Goal: Task Accomplishment & Management: Use online tool/utility

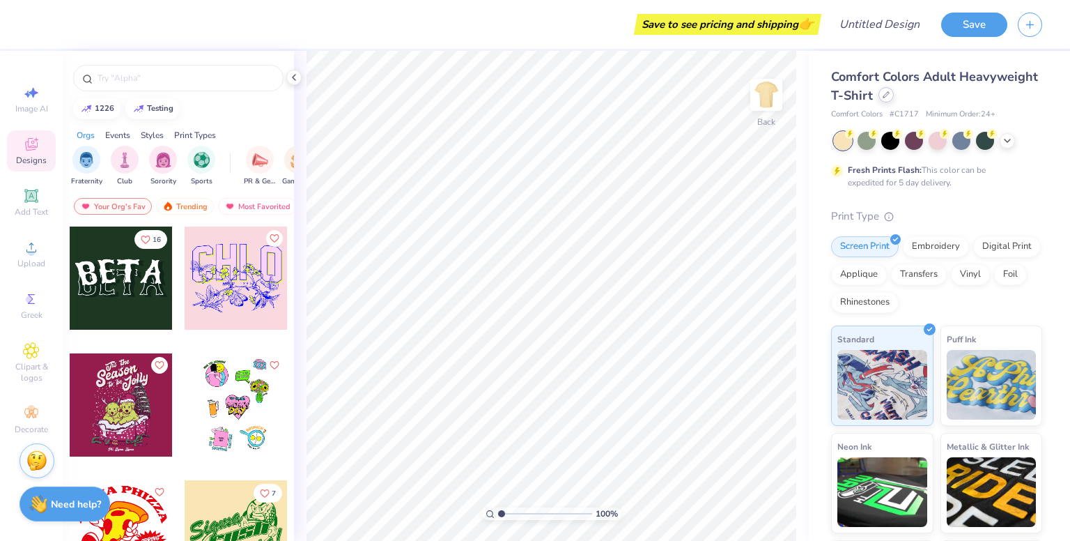
click at [890, 97] on icon at bounding box center [886, 94] width 7 height 7
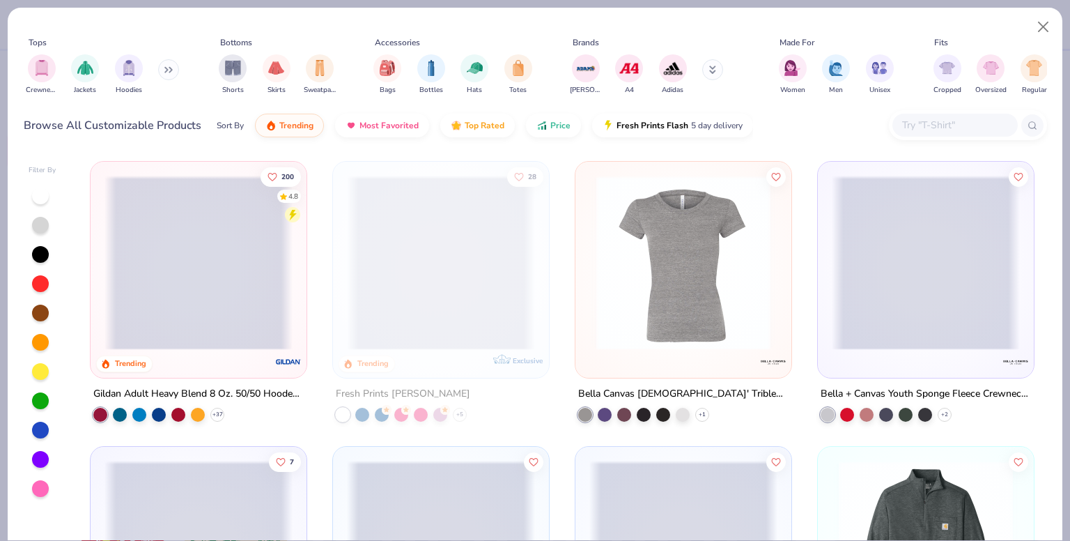
click at [963, 114] on div at bounding box center [968, 125] width 158 height 30
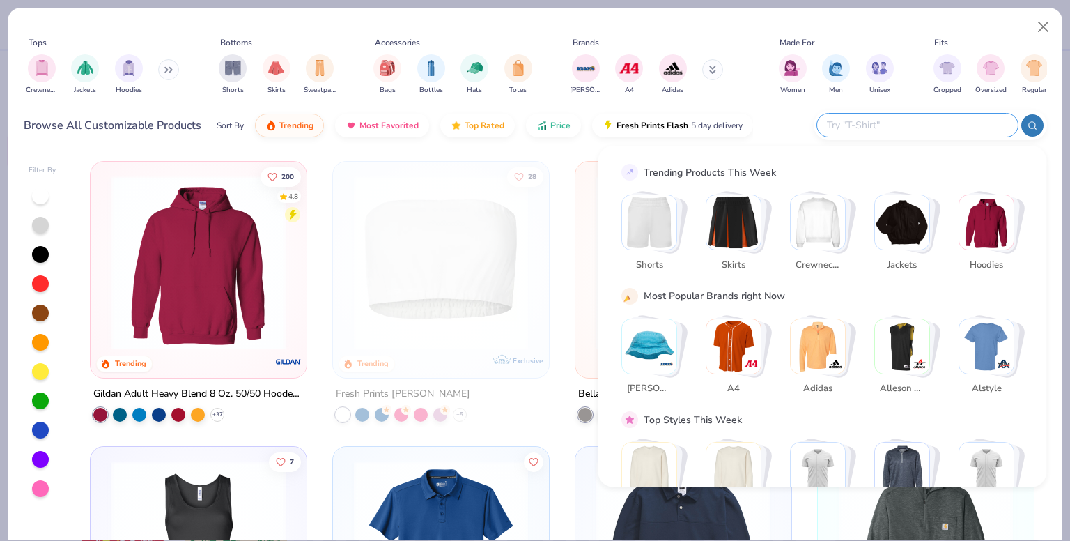
click at [963, 116] on div at bounding box center [917, 125] width 201 height 23
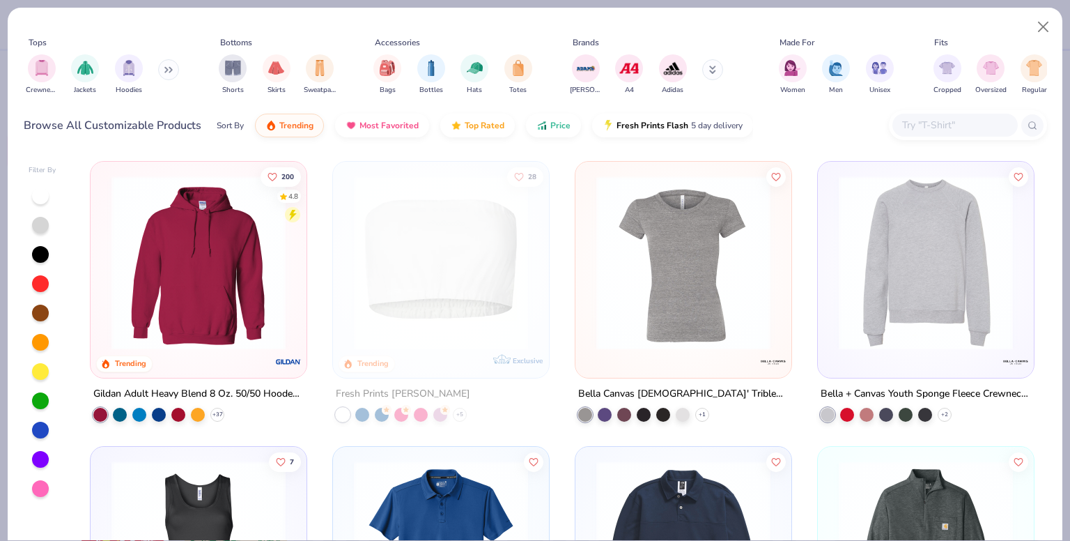
click at [963, 116] on div at bounding box center [954, 125] width 125 height 23
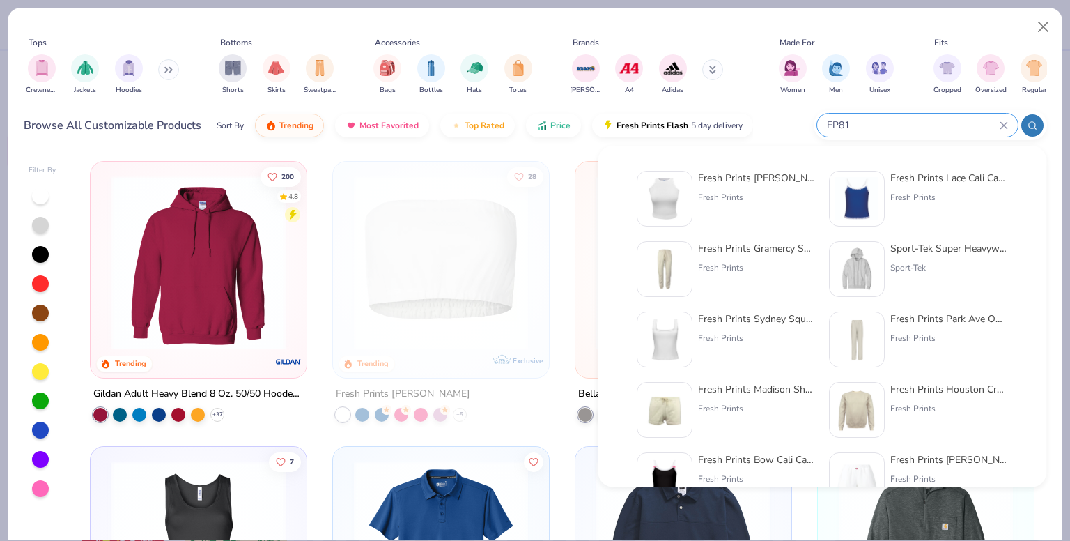
type input "FP81"
click at [777, 208] on div "Fresh Prints [PERSON_NAME] Tank Top Fresh Prints" at bounding box center [756, 199] width 117 height 56
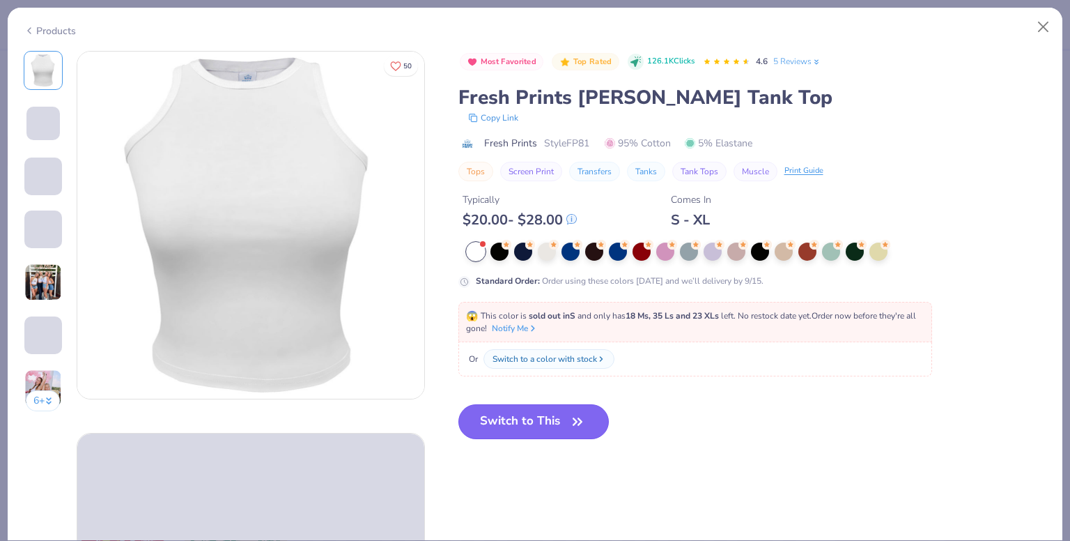
click at [571, 424] on icon "button" at bounding box center [578, 422] width 20 height 20
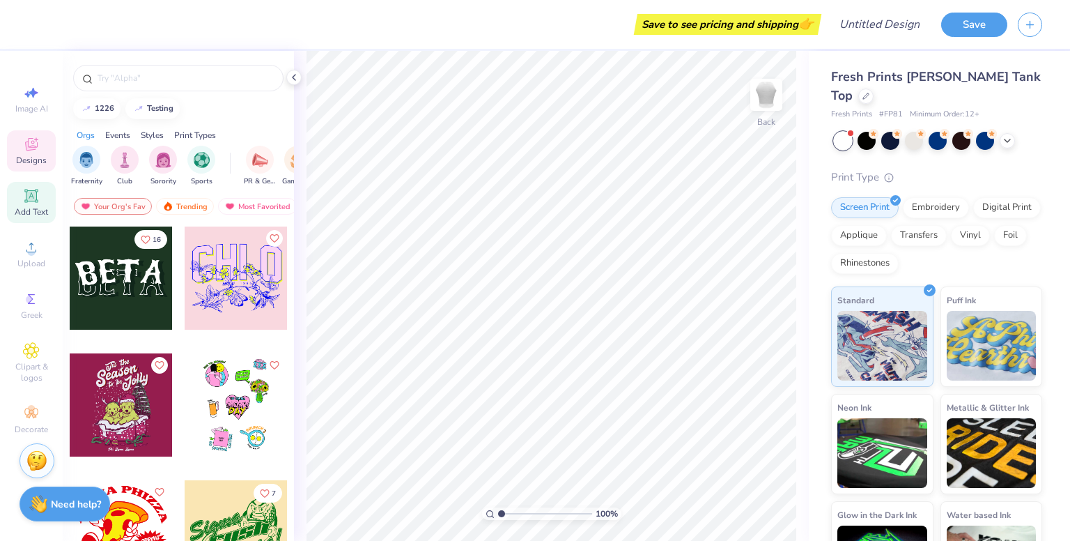
click at [29, 196] on icon at bounding box center [30, 195] width 13 height 13
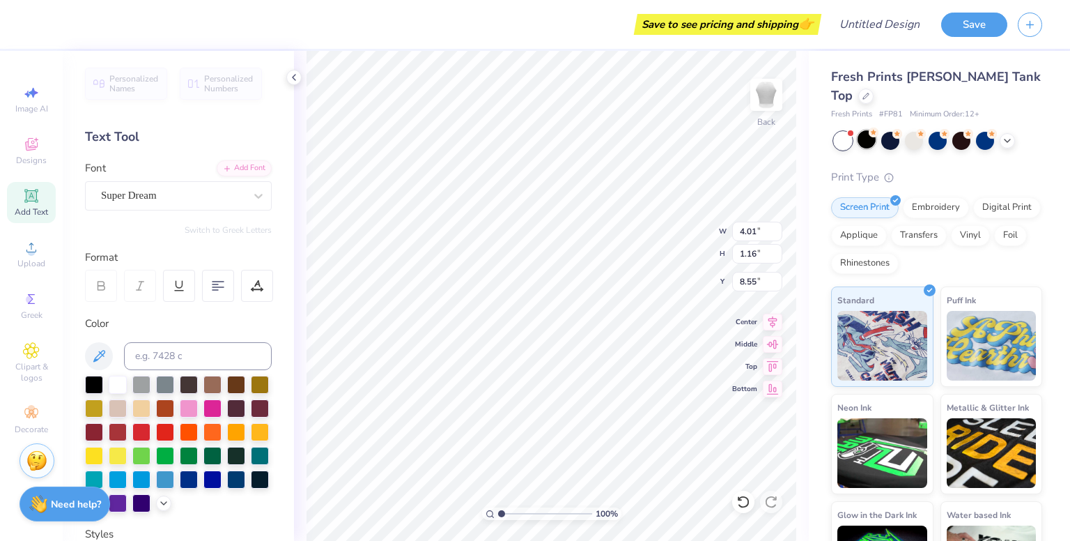
click at [862, 130] on div at bounding box center [867, 139] width 18 height 18
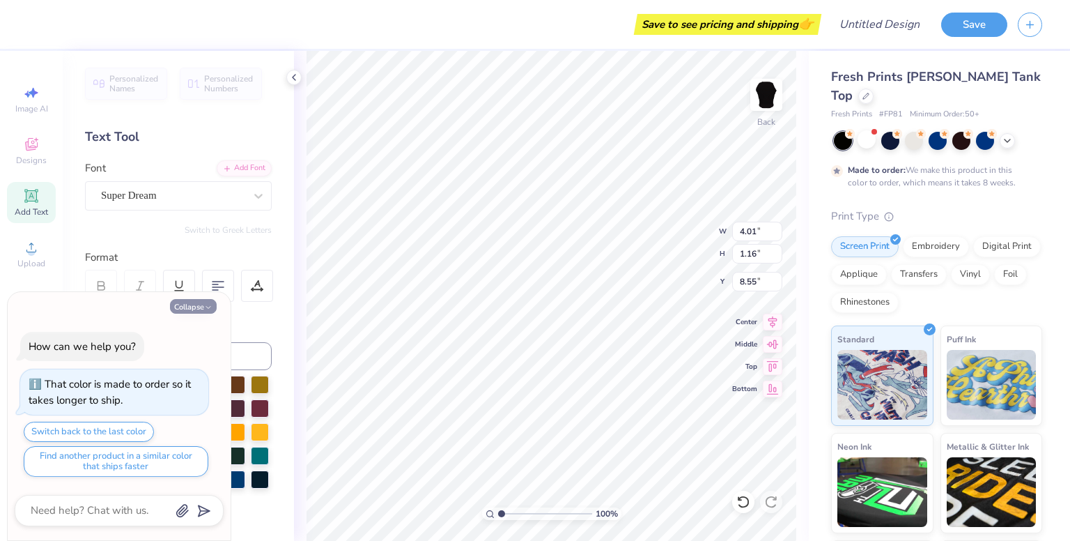
click at [194, 309] on button "Collapse" at bounding box center [193, 306] width 47 height 15
type textarea "x"
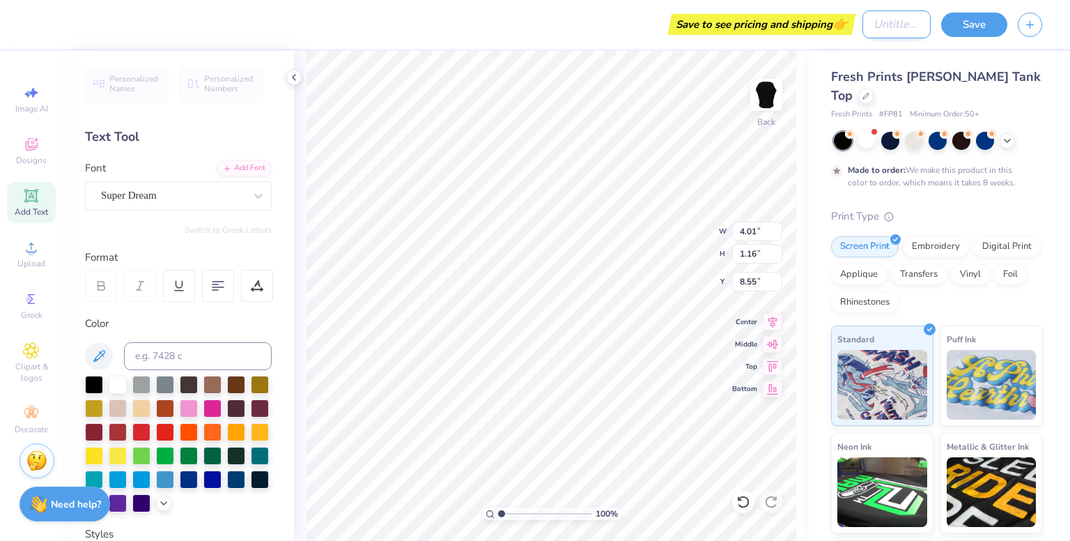
click at [862, 21] on input "Design Title" at bounding box center [896, 24] width 68 height 28
type input "test"
click at [858, 176] on div "Fresh Prints [PERSON_NAME] Tank Top Fresh Prints # FP81 Minimum Order: 50 + Mad…" at bounding box center [936, 354] width 211 height 573
click at [998, 25] on button "Save" at bounding box center [974, 22] width 66 height 24
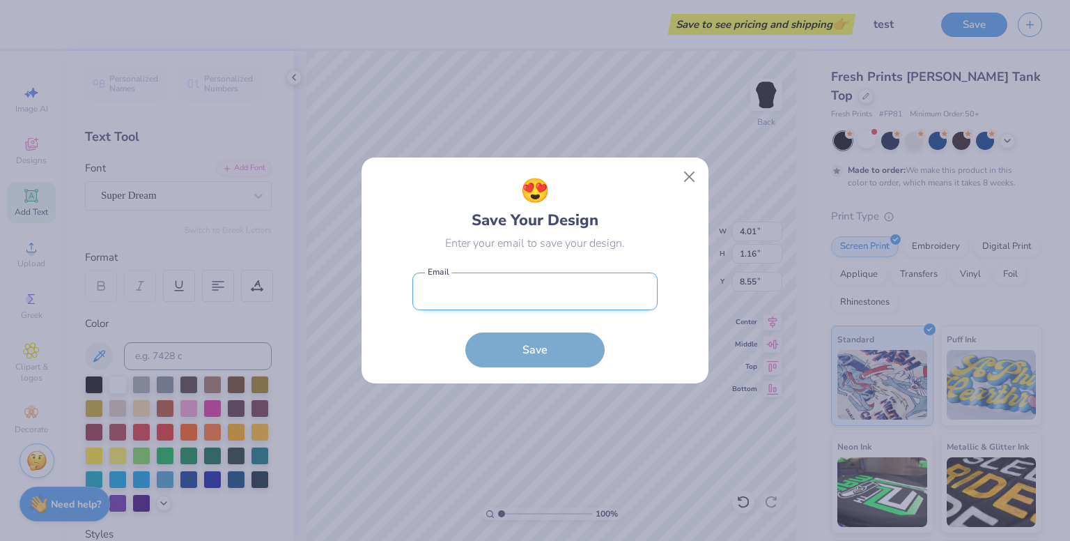
click at [442, 288] on input "email" at bounding box center [534, 291] width 245 height 38
type input "[EMAIL_ADDRESS][DOMAIN_NAME]"
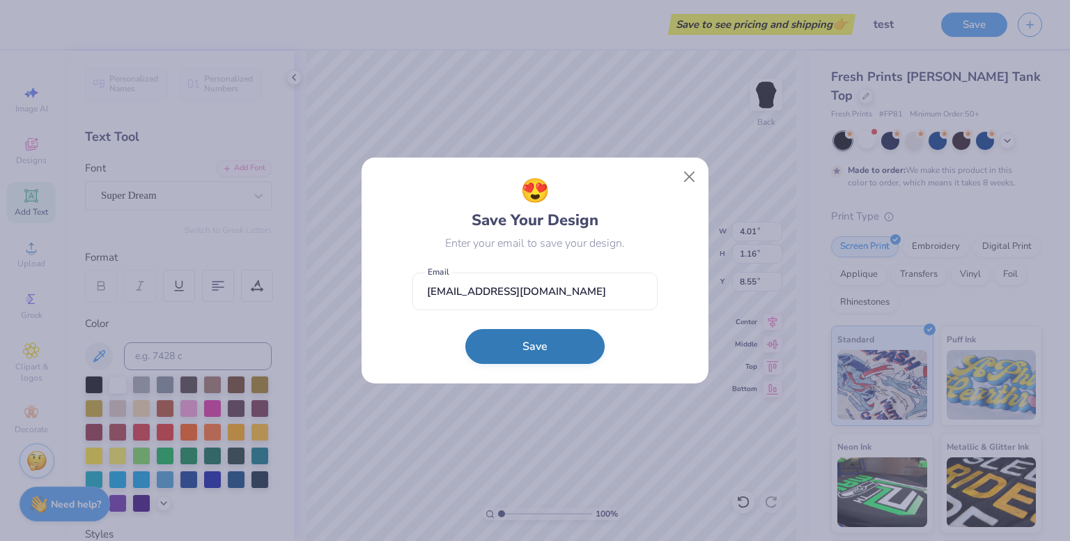
click at [527, 340] on button "Save" at bounding box center [534, 346] width 139 height 35
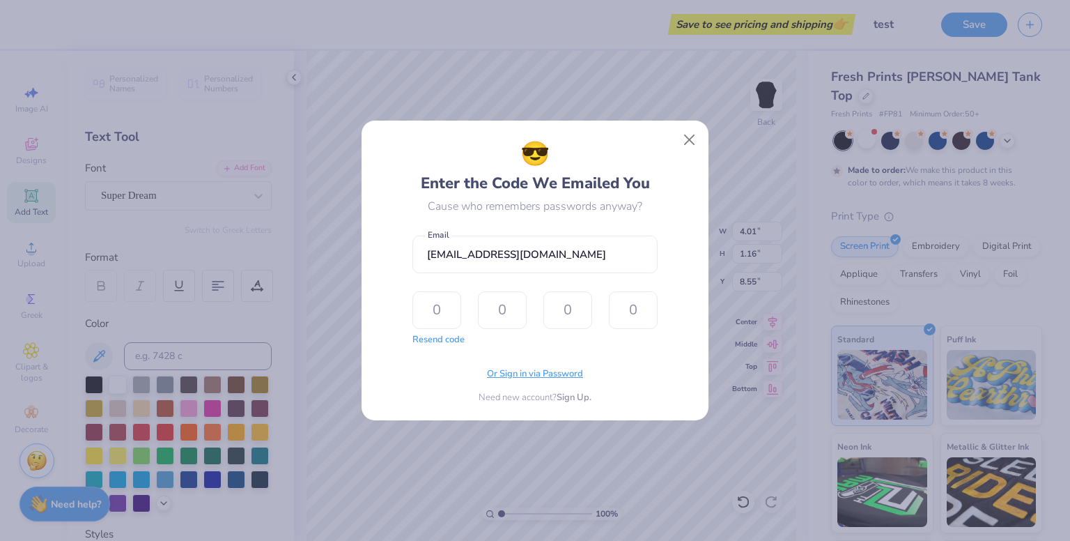
click at [539, 372] on span "Or Sign in via Password" at bounding box center [535, 374] width 96 height 14
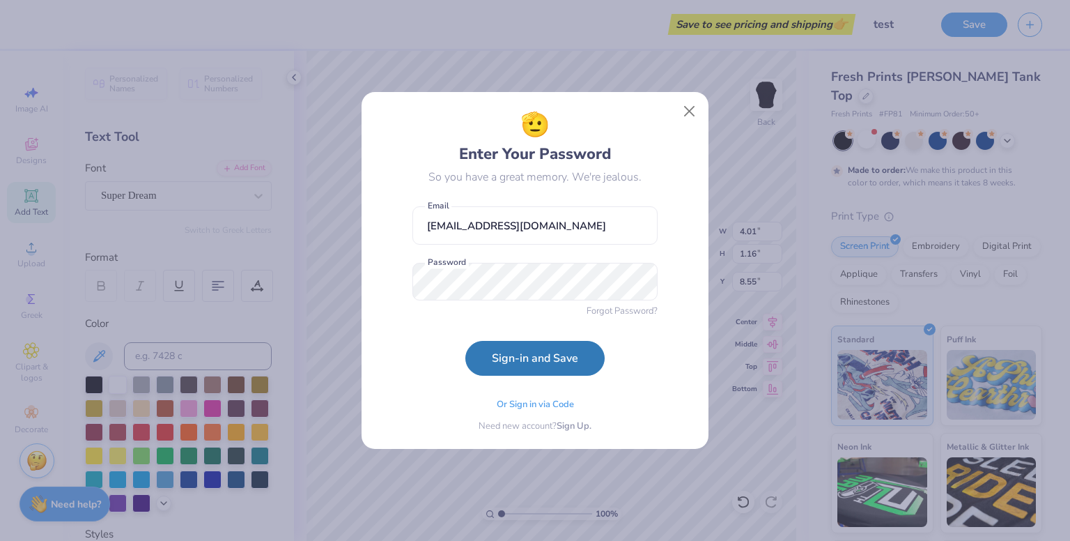
click at [430, 307] on form "[EMAIL_ADDRESS][DOMAIN_NAME] Email Password Forgot Password? Sign-in and Save" at bounding box center [534, 287] width 245 height 176
click at [560, 355] on button "Sign-in and Save" at bounding box center [534, 354] width 139 height 35
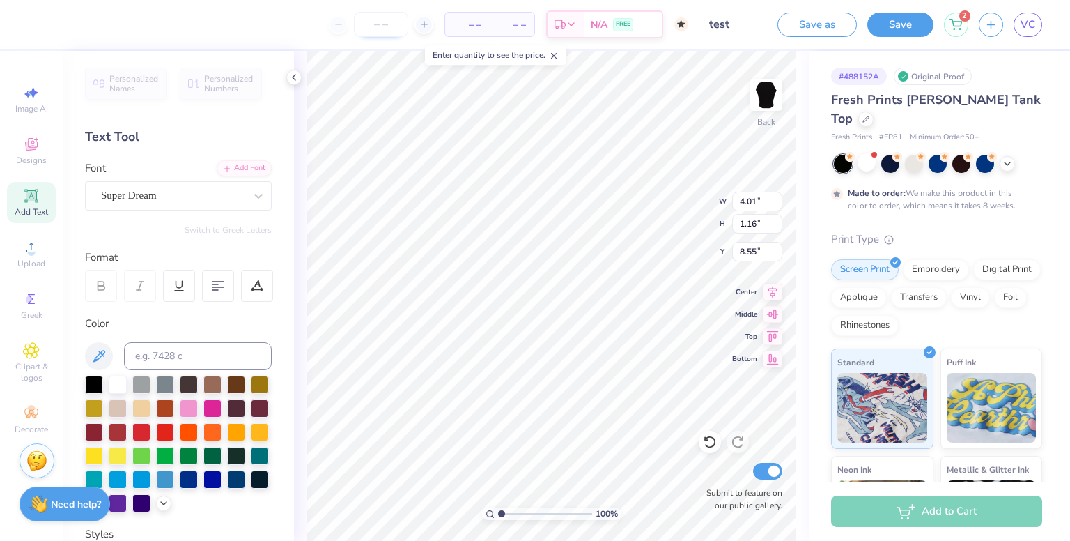
click at [390, 17] on input "number" at bounding box center [381, 24] width 54 height 25
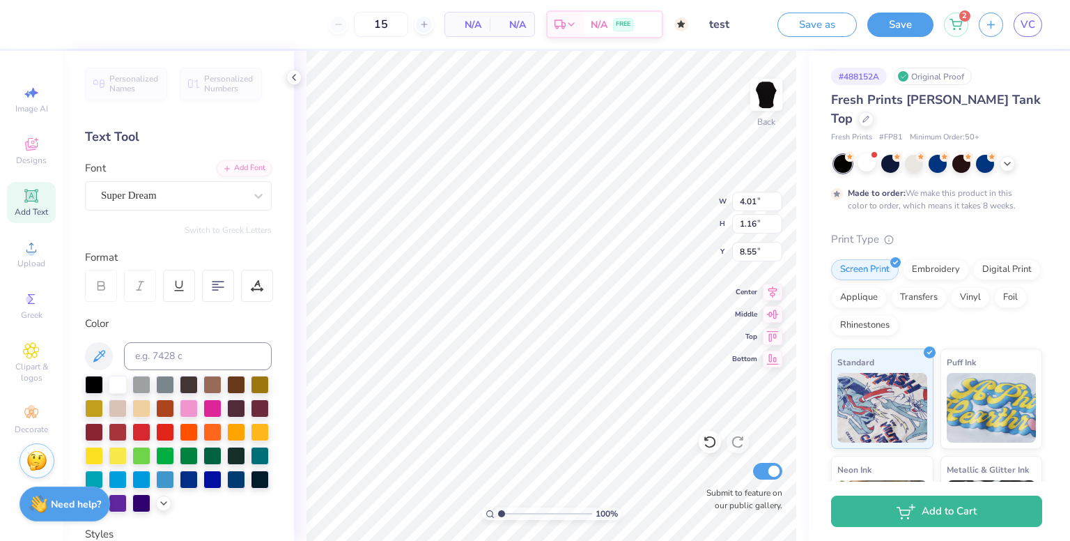
type input "50"
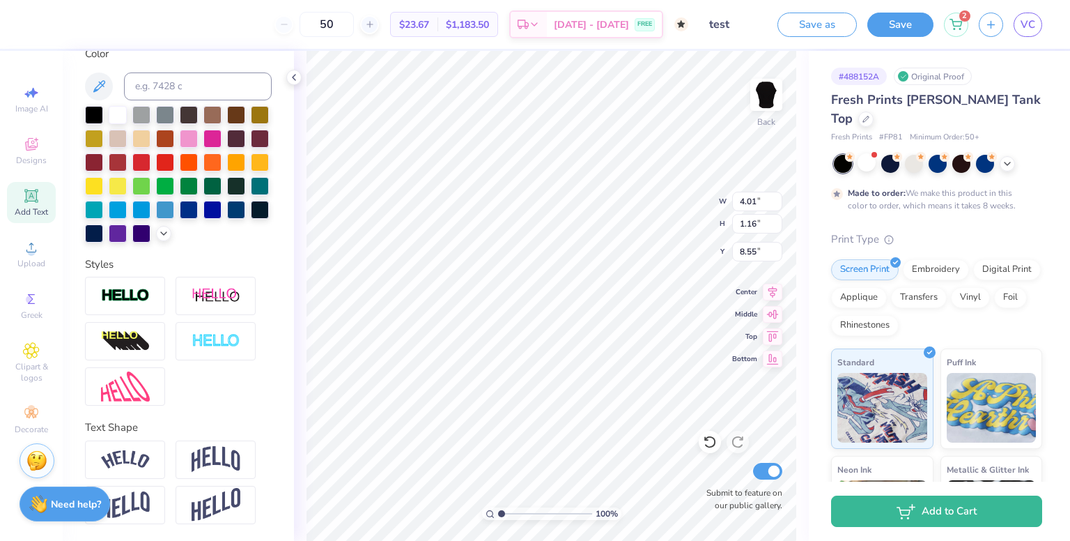
scroll to position [293, 0]
